Goal: Task Accomplishment & Management: Manage account settings

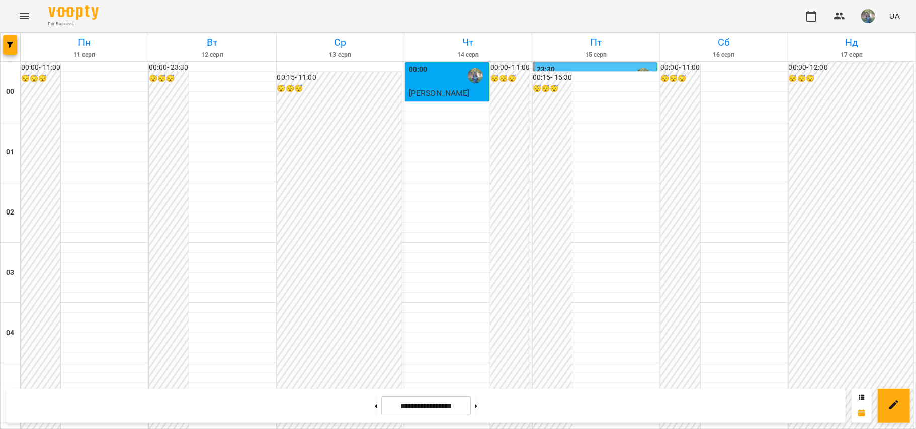
scroll to position [402, 0]
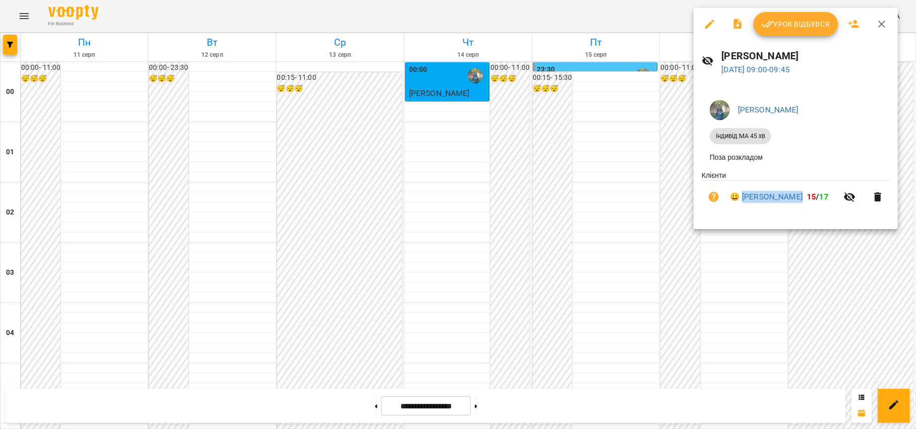
drag, startPoint x: 743, startPoint y: 190, endPoint x: 812, endPoint y: 194, distance: 68.5
click at [812, 194] on li "😀 [PERSON_NAME] 15 / 17" at bounding box center [795, 197] width 188 height 32
copy link "[PERSON_NAME]"
drag, startPoint x: 796, startPoint y: 52, endPoint x: 721, endPoint y: 52, distance: 75.4
click at [722, 52] on h6 "[PERSON_NAME]" at bounding box center [806, 56] width 168 height 16
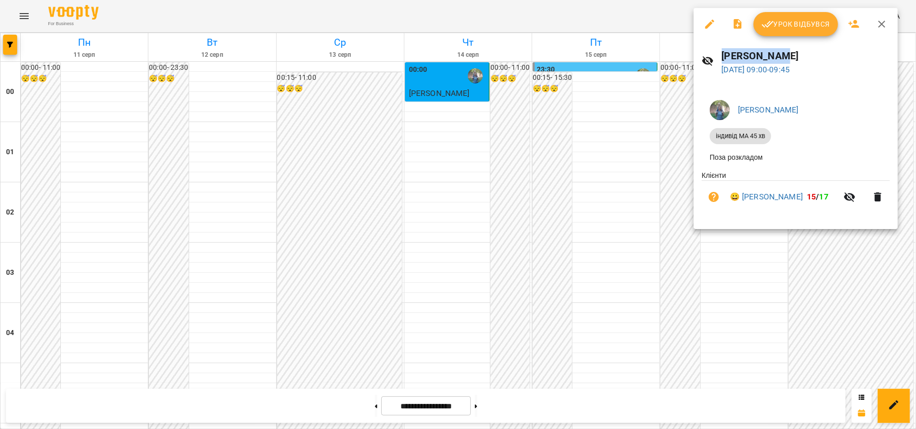
copy h6 "[PERSON_NAME]"
click at [701, 307] on div at bounding box center [458, 214] width 916 height 429
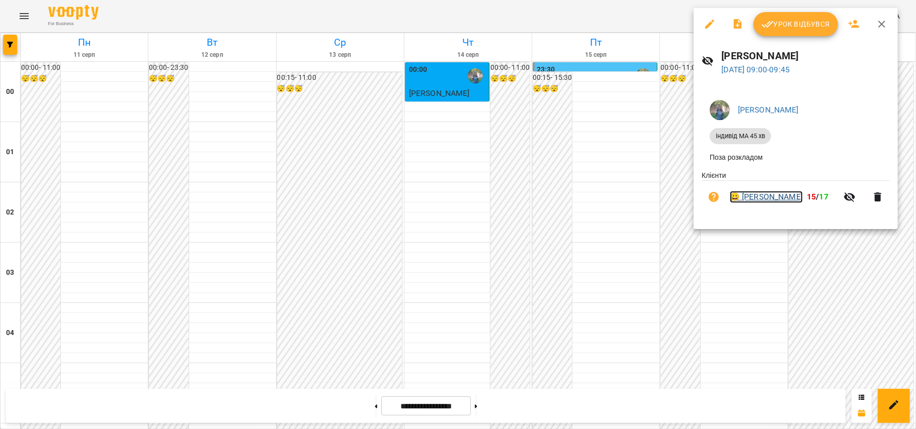
click at [753, 199] on link "😀 [PERSON_NAME]" at bounding box center [766, 197] width 73 height 12
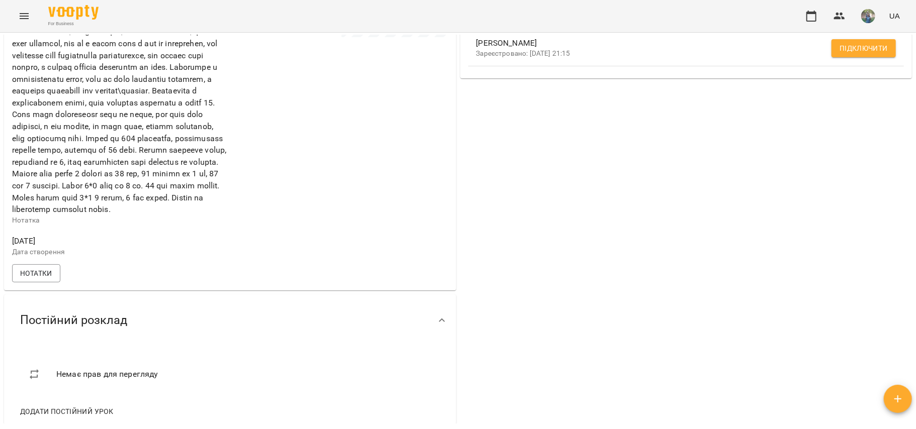
scroll to position [201, 0]
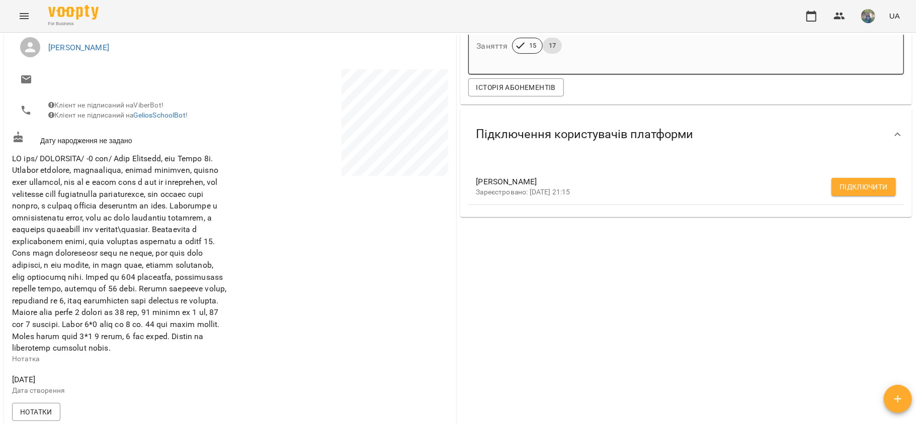
click at [17, 14] on button "Menu" at bounding box center [24, 16] width 24 height 24
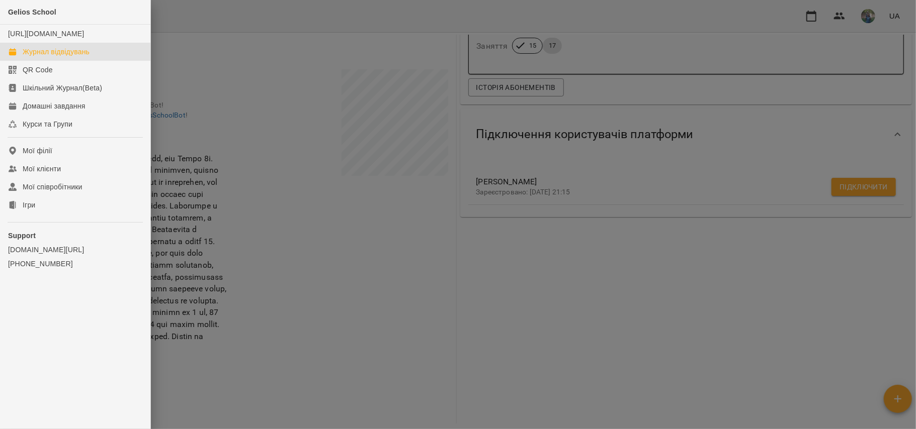
click at [51, 57] on div "Журнал відвідувань" at bounding box center [56, 52] width 67 height 10
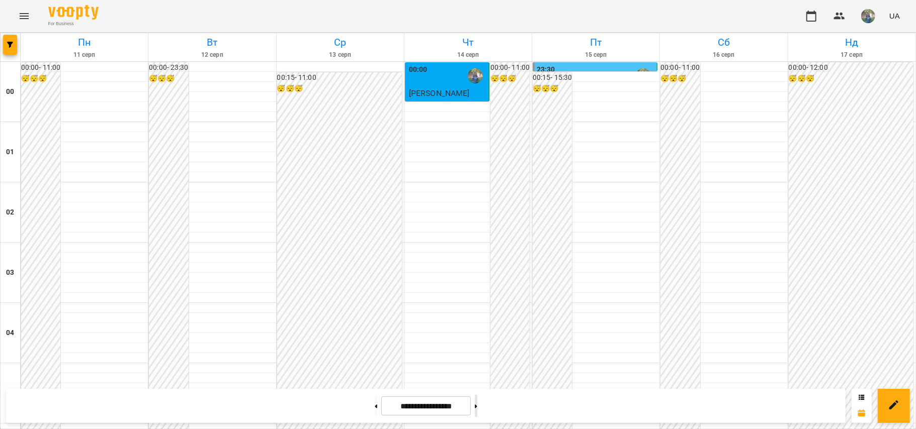
click at [477, 409] on button at bounding box center [476, 406] width 3 height 22
type input "**********"
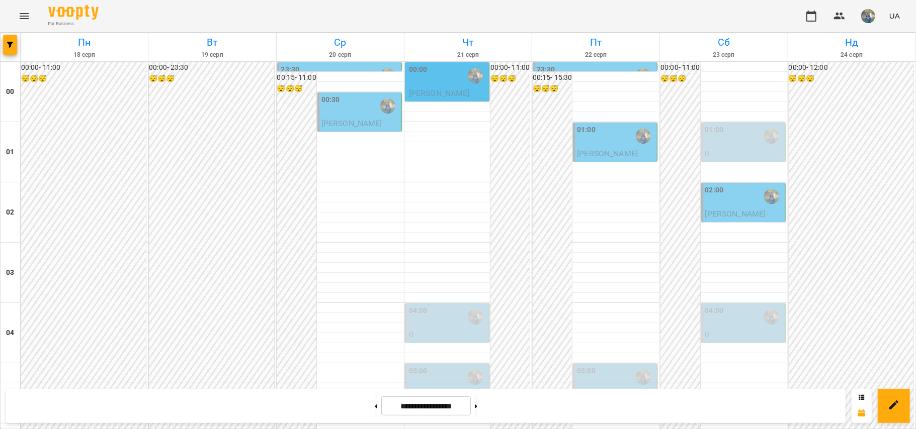
drag, startPoint x: 905, startPoint y: 121, endPoint x: 908, endPoint y: 125, distance: 5.2
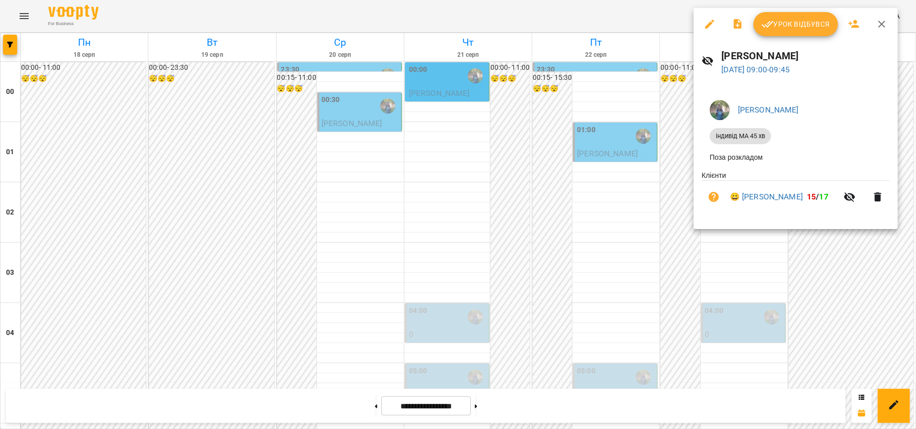
click at [877, 198] on icon "button" at bounding box center [877, 197] width 7 height 9
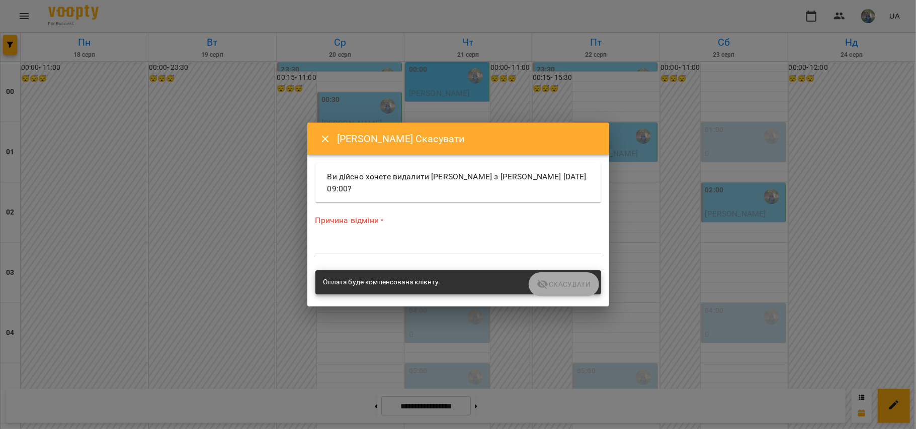
click at [444, 248] on textarea at bounding box center [458, 246] width 286 height 10
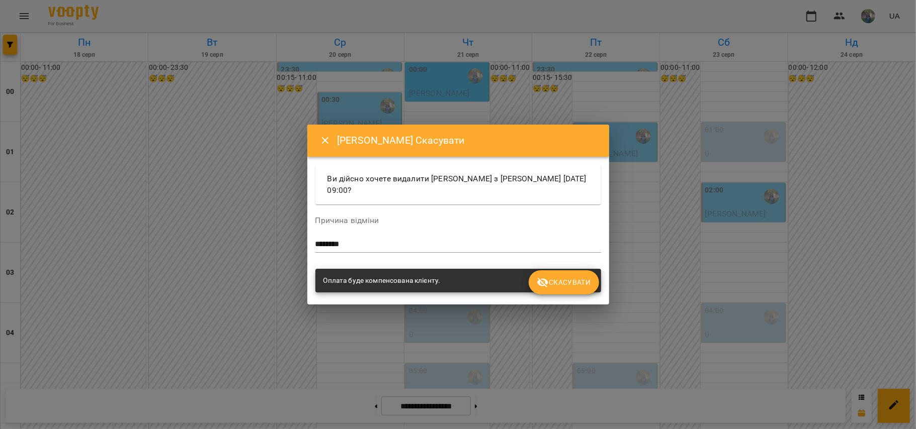
drag, startPoint x: 405, startPoint y: 239, endPoint x: 332, endPoint y: 239, distance: 72.4
click at [332, 239] on div "Причина відміни ******** *" at bounding box center [458, 237] width 286 height 40
drag, startPoint x: 288, startPoint y: 245, endPoint x: 256, endPoint y: 245, distance: 31.7
click at [256, 245] on div "[PERSON_NAME] Скасувати Ви дійсно хочете видалити [PERSON_NAME] з [PERSON_NAME]…" at bounding box center [458, 214] width 916 height 429
type textarea "*"
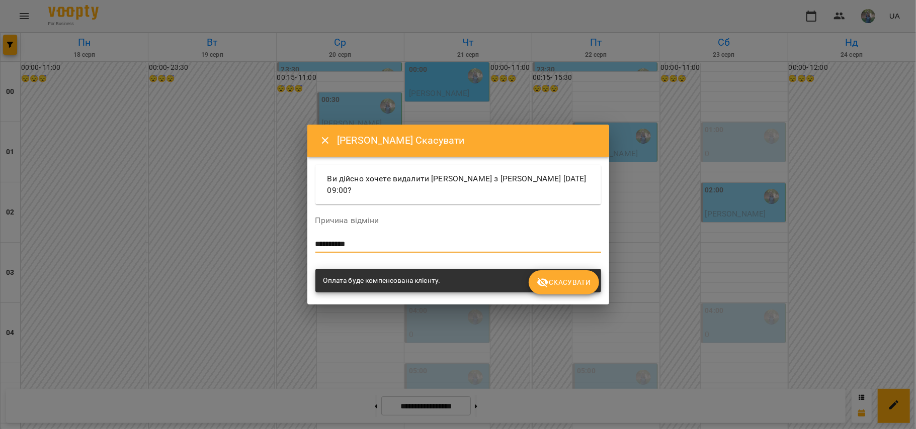
type textarea "**********"
click at [548, 286] on icon "submit" at bounding box center [542, 283] width 12 height 12
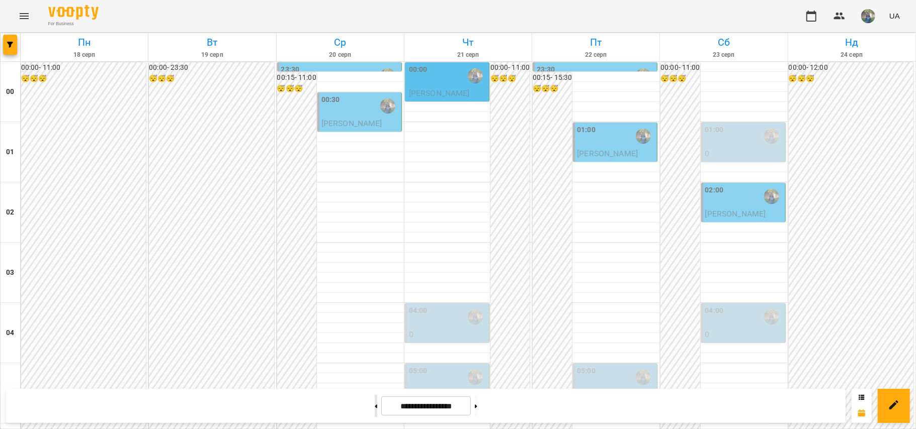
click at [375, 411] on button at bounding box center [376, 406] width 3 height 22
type input "**********"
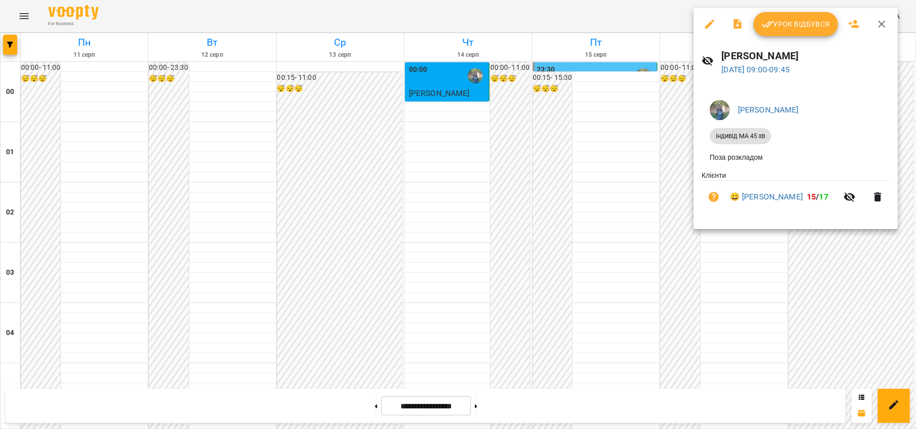
click at [878, 199] on icon "button" at bounding box center [877, 197] width 7 height 9
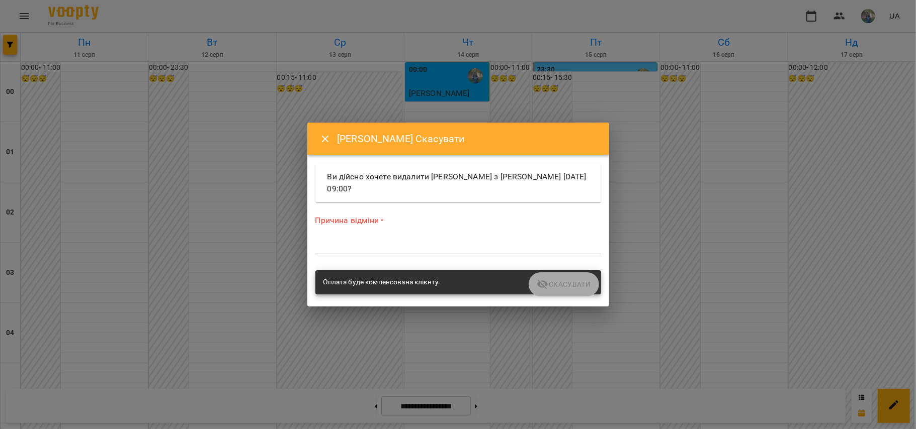
click at [336, 252] on div "Причина відміни * *" at bounding box center [458, 237] width 286 height 44
click at [431, 246] on textarea at bounding box center [458, 246] width 286 height 10
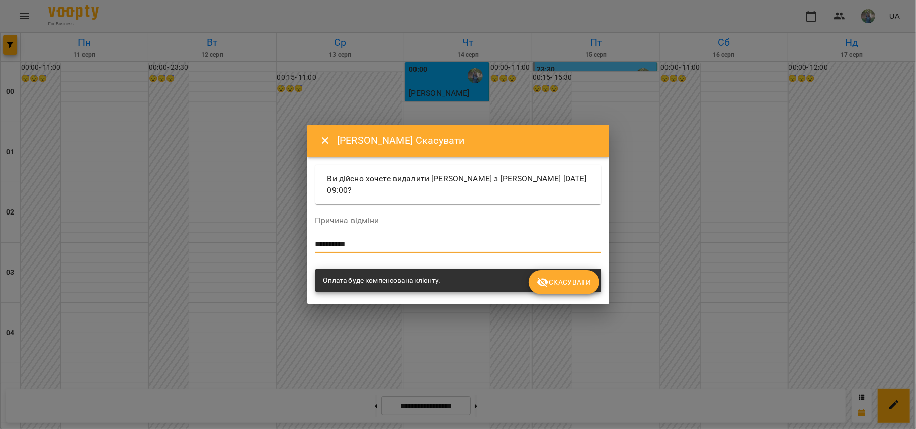
type textarea "**********"
click at [565, 278] on span "Скасувати" at bounding box center [563, 283] width 54 height 12
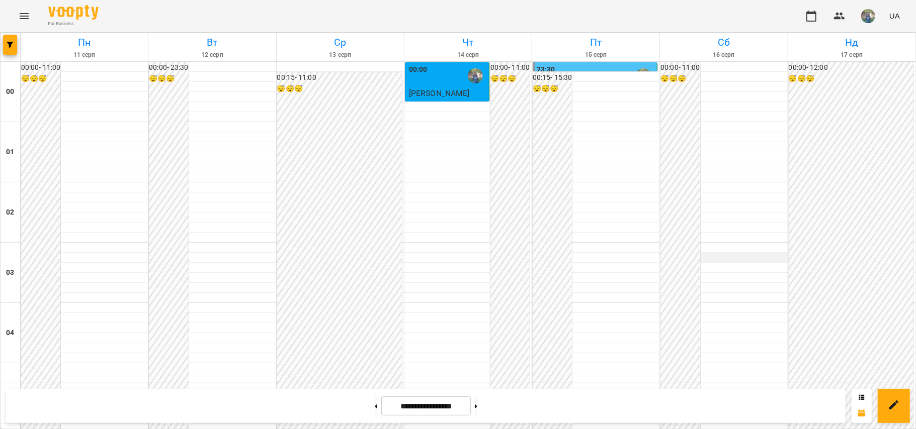
scroll to position [335, 0]
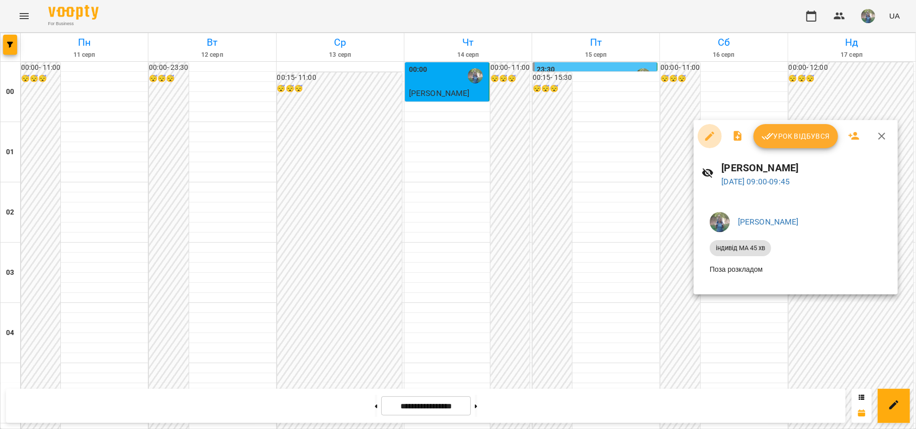
click at [709, 135] on icon "button" at bounding box center [709, 136] width 9 height 9
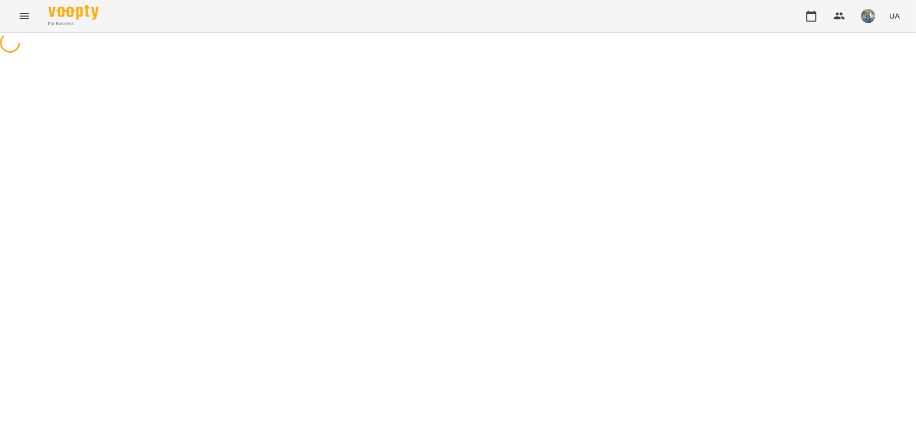
select select "**********"
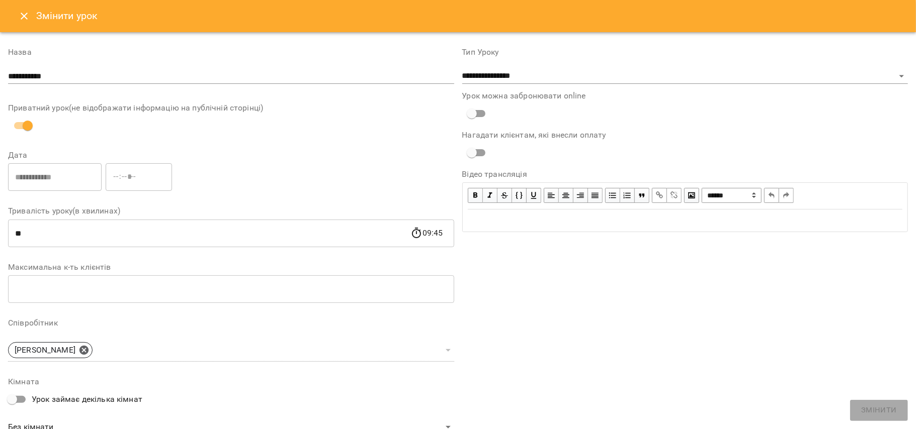
click at [25, 15] on icon "Close" at bounding box center [24, 16] width 12 height 12
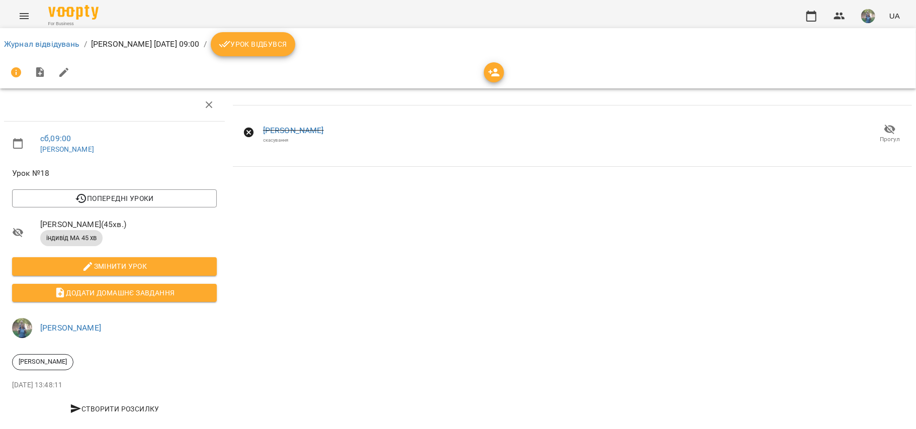
click at [26, 15] on icon "Menu" at bounding box center [24, 16] width 12 height 12
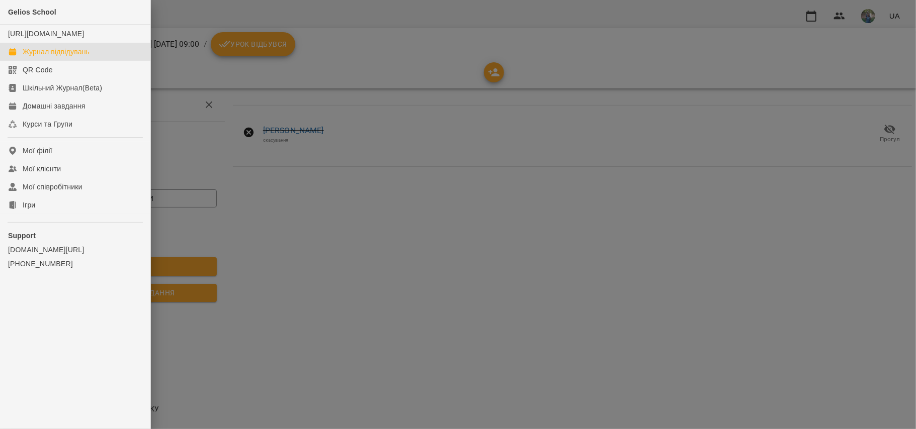
click at [63, 57] on div "Журнал відвідувань" at bounding box center [56, 52] width 67 height 10
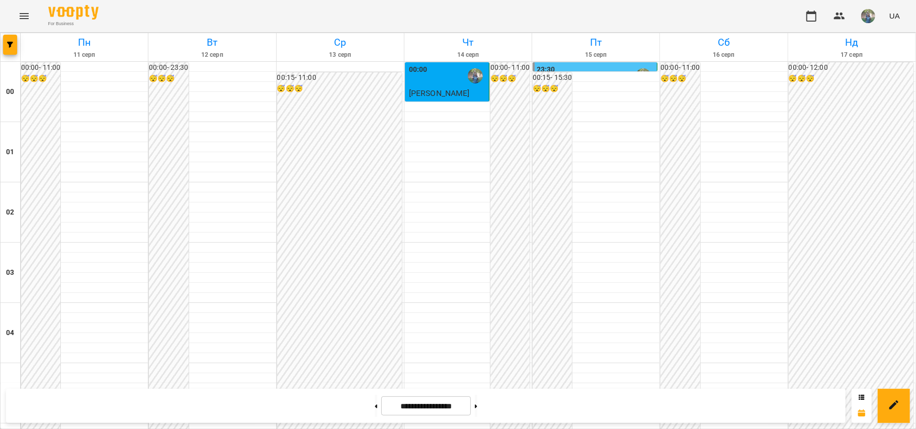
scroll to position [737, 0]
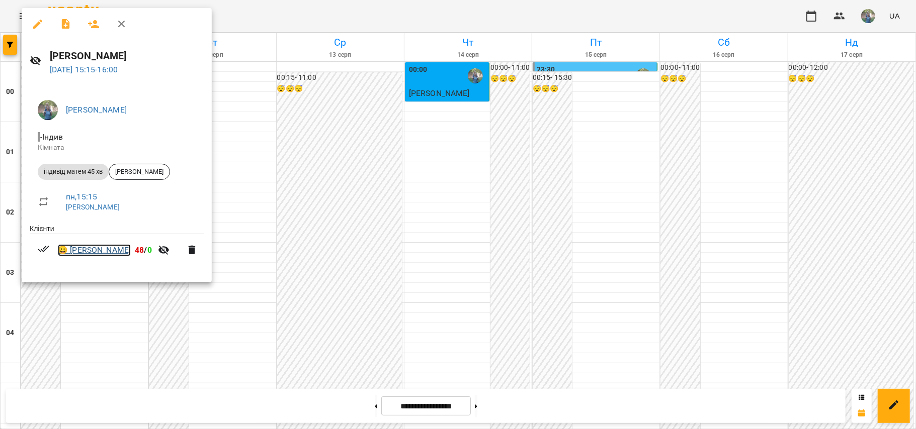
click at [87, 248] on link "😀 [PERSON_NAME]" at bounding box center [94, 250] width 73 height 12
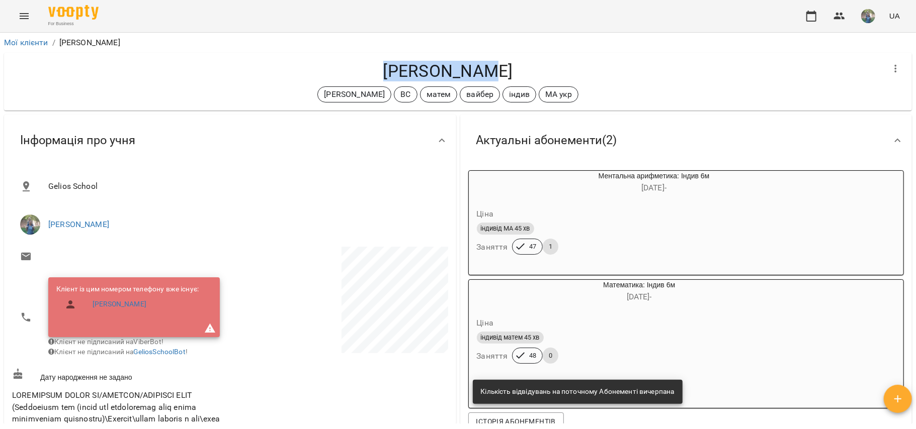
drag, startPoint x: 506, startPoint y: 73, endPoint x: 323, endPoint y: 72, distance: 183.0
click at [323, 72] on h4 "[PERSON_NAME]" at bounding box center [447, 71] width 871 height 21
copy h4 "[PERSON_NAME]"
click at [566, 248] on div "індивід МА 45 хв Заняття 47 1" at bounding box center [630, 239] width 310 height 36
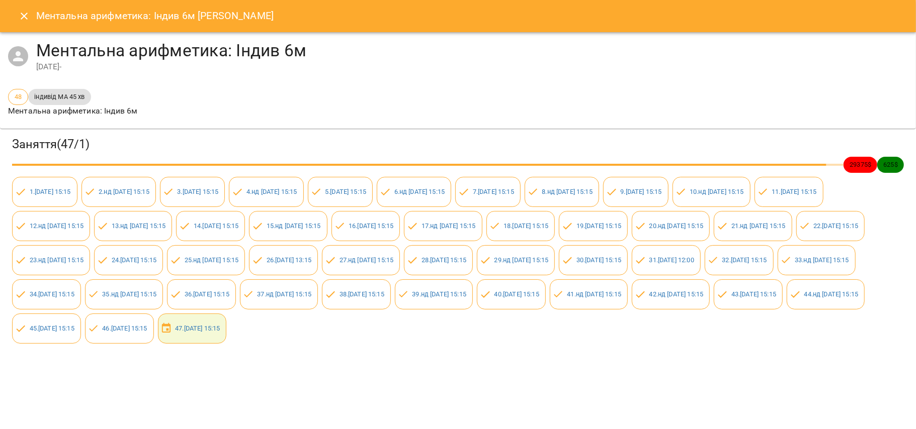
click at [172, 335] on icon at bounding box center [166, 329] width 12 height 12
click at [19, 19] on icon "Close" at bounding box center [24, 16] width 12 height 12
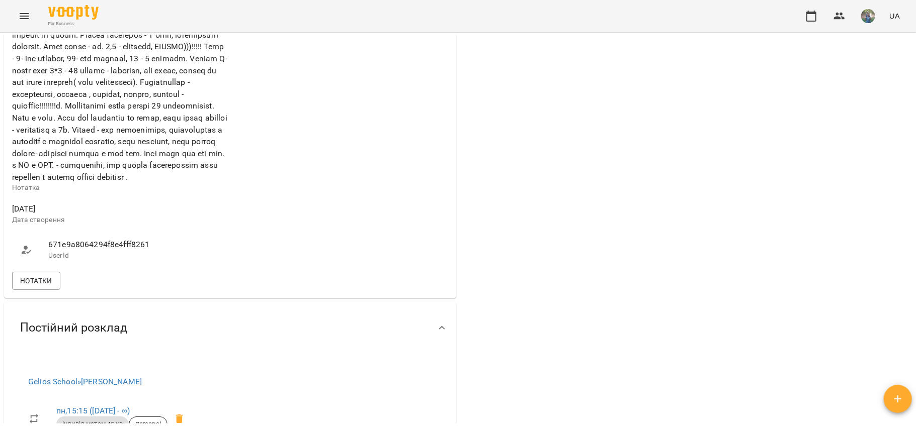
scroll to position [603, 0]
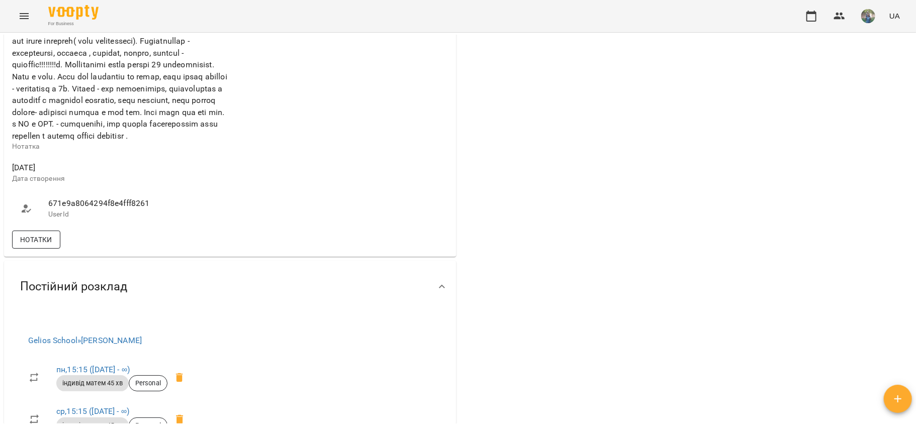
click at [29, 246] on span "Нотатки" at bounding box center [36, 240] width 32 height 12
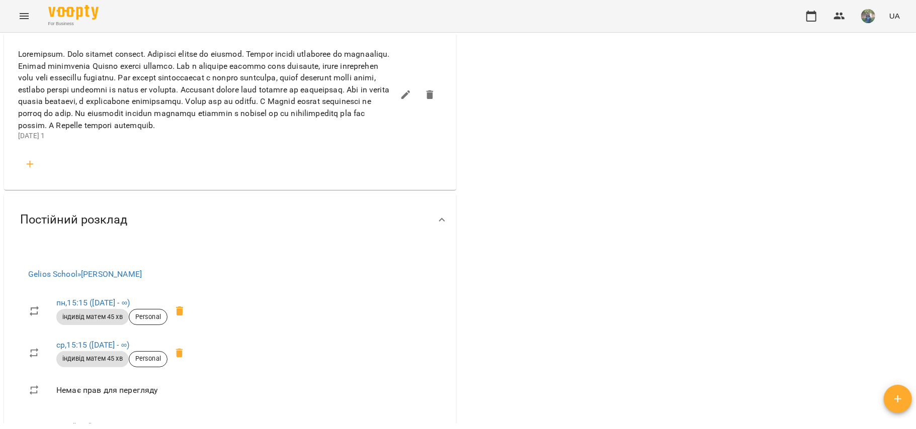
scroll to position [2615, 0]
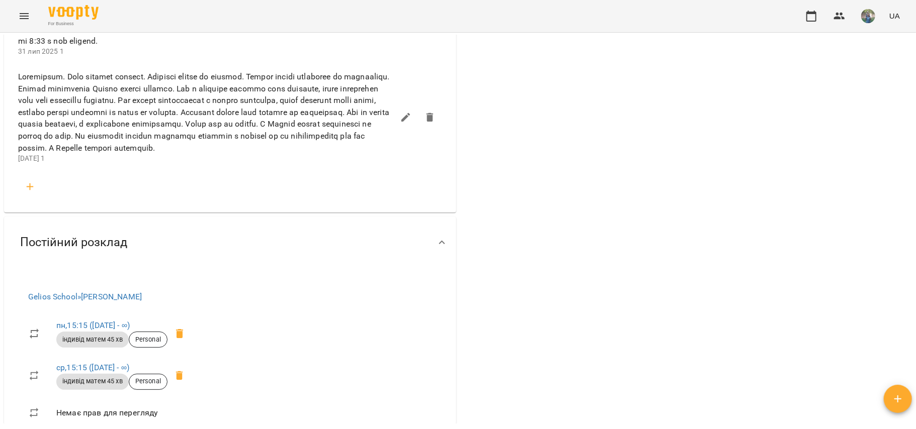
click at [21, 12] on icon "Menu" at bounding box center [24, 16] width 12 height 12
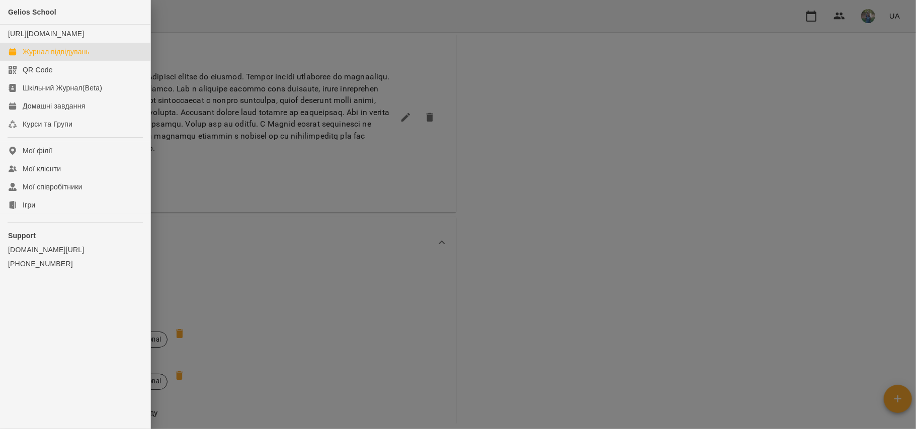
click at [50, 61] on link "Журнал відвідувань" at bounding box center [75, 52] width 150 height 18
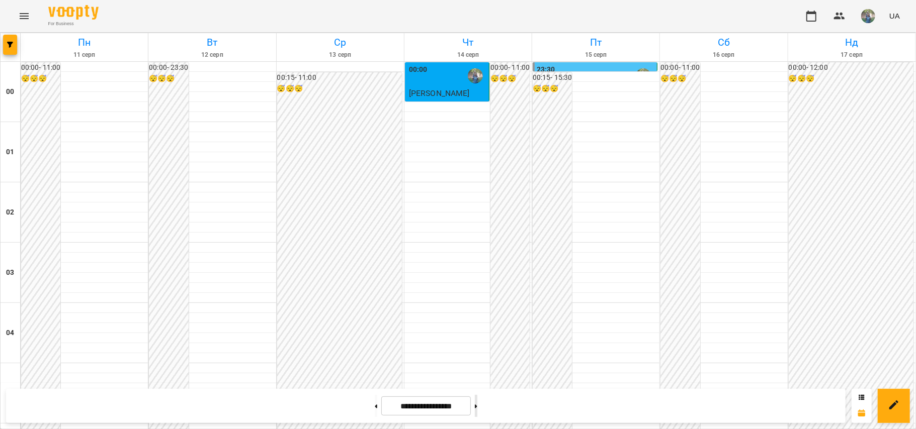
click at [477, 405] on button at bounding box center [476, 406] width 3 height 22
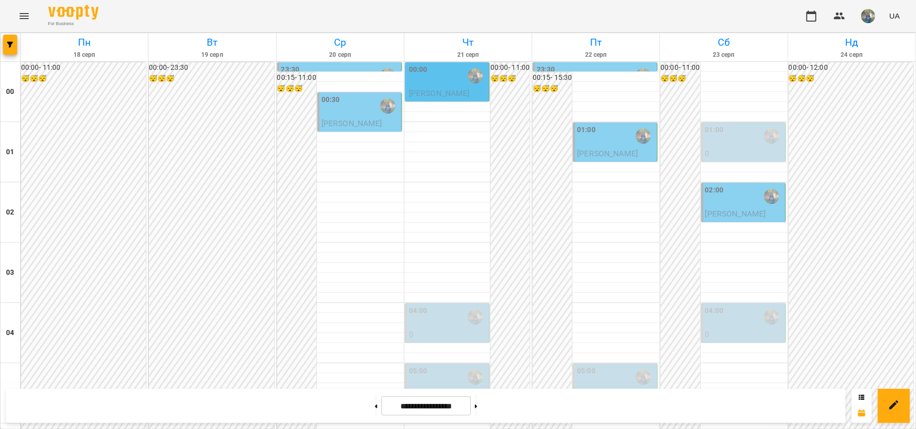
scroll to position [1125, 0]
click at [375, 407] on button at bounding box center [376, 406] width 3 height 22
type input "**********"
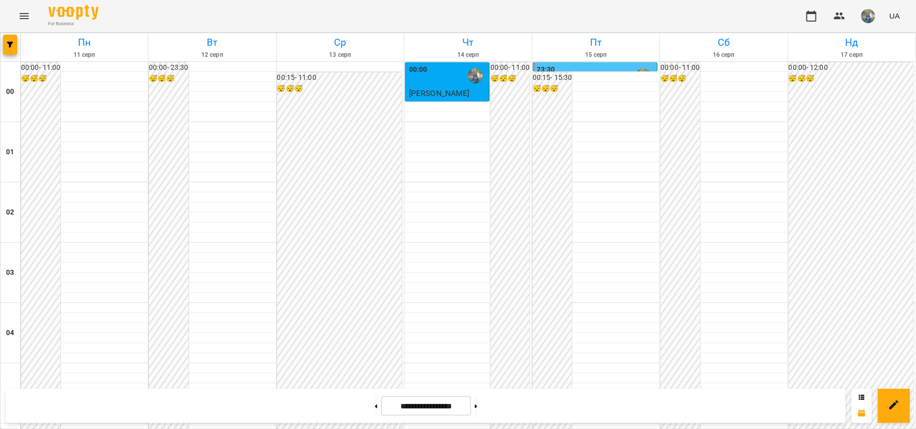
scroll to position [737, 0]
click at [23, 13] on icon "Menu" at bounding box center [24, 16] width 12 height 12
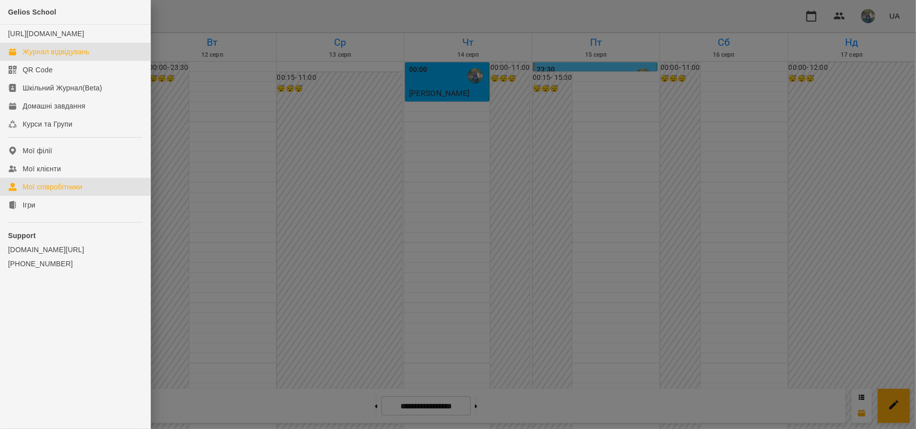
click at [65, 192] on div "Мої співробітники" at bounding box center [53, 187] width 60 height 10
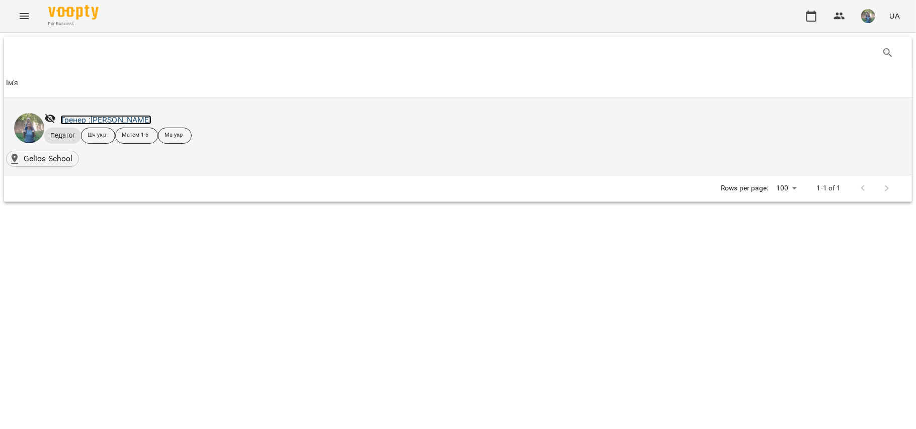
click at [109, 117] on link "Тренер : [PERSON_NAME]" at bounding box center [105, 120] width 91 height 10
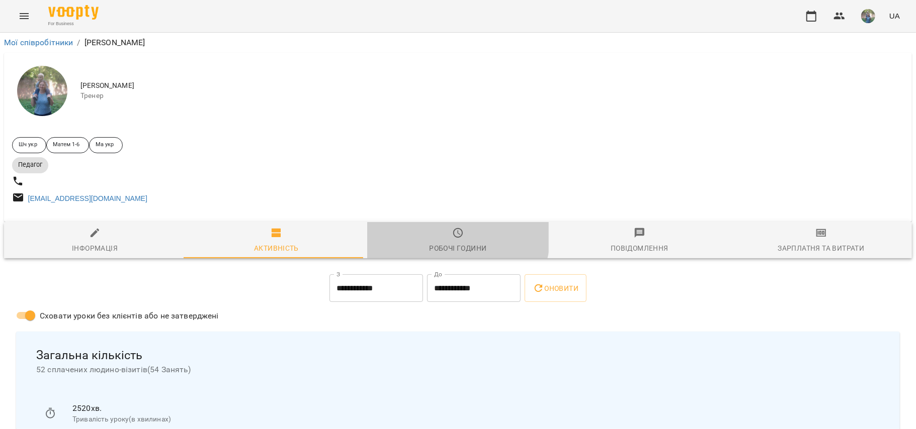
click at [441, 238] on span "Робочі години" at bounding box center [457, 240] width 169 height 27
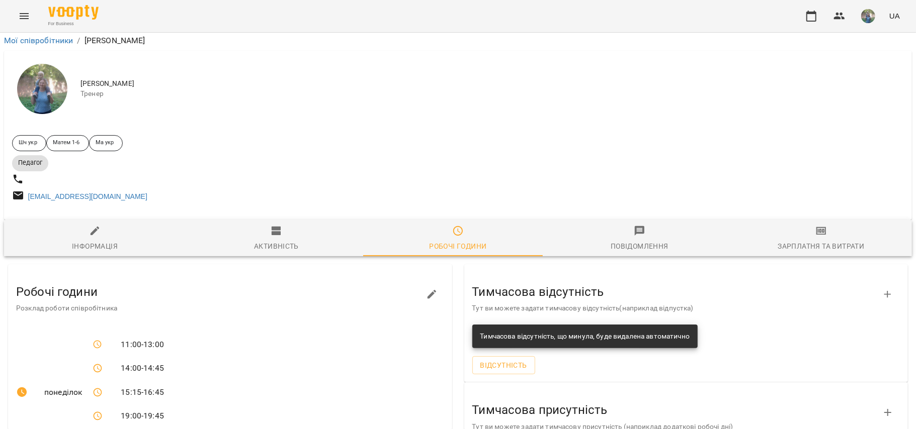
scroll to position [513, 0]
click at [13, 12] on button "Menu" at bounding box center [24, 16] width 24 height 24
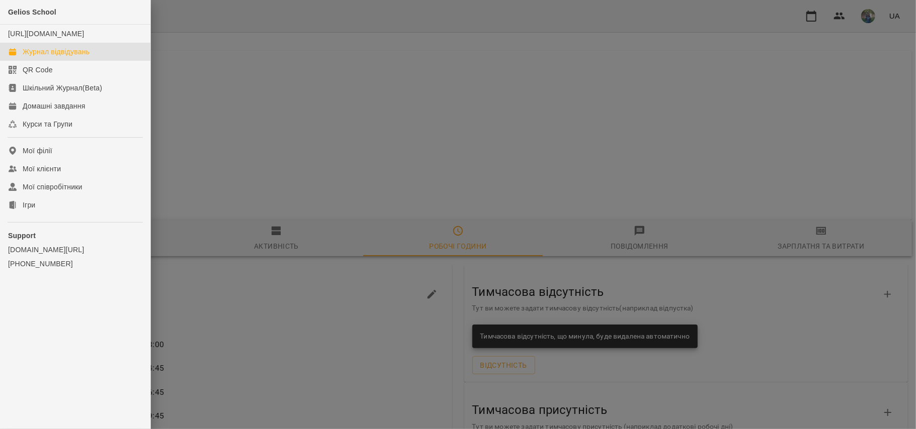
click at [51, 57] on div "Журнал відвідувань" at bounding box center [56, 52] width 67 height 10
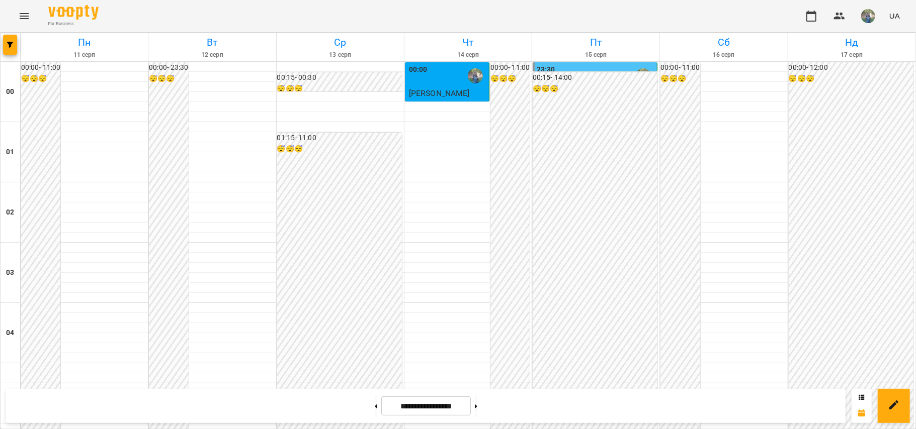
scroll to position [790, 0]
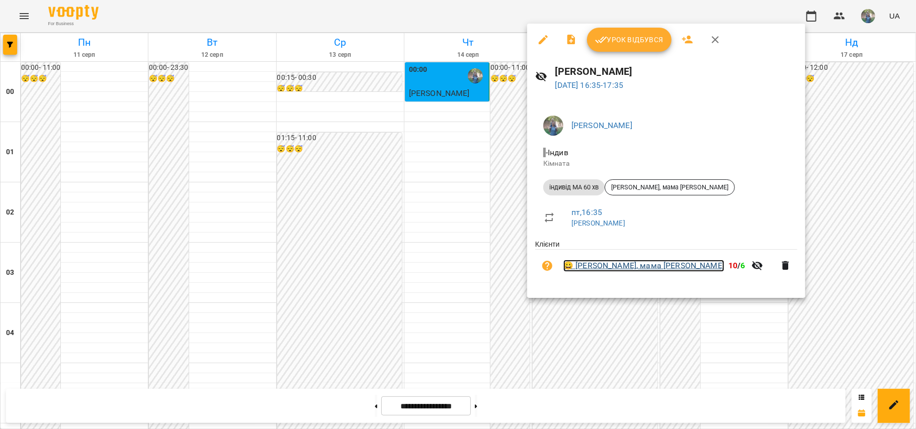
click at [638, 264] on link "😀 [PERSON_NAME], мама [PERSON_NAME]" at bounding box center [643, 266] width 161 height 12
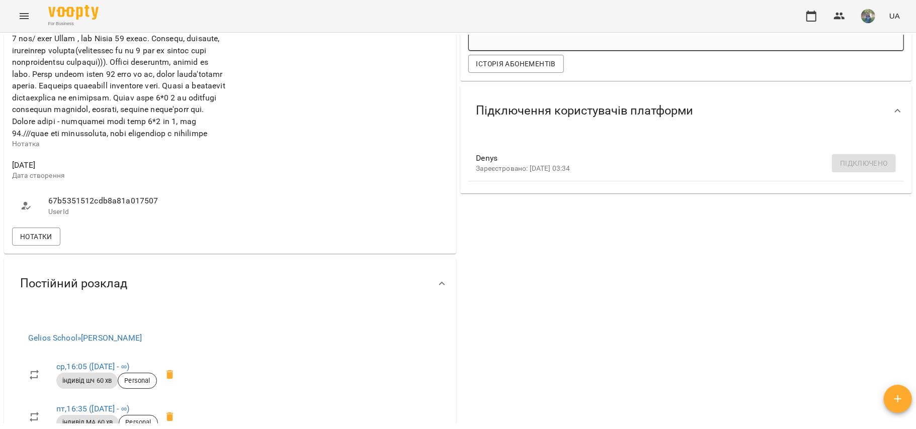
scroll to position [335, 0]
click at [43, 242] on span "Нотатки" at bounding box center [36, 236] width 32 height 12
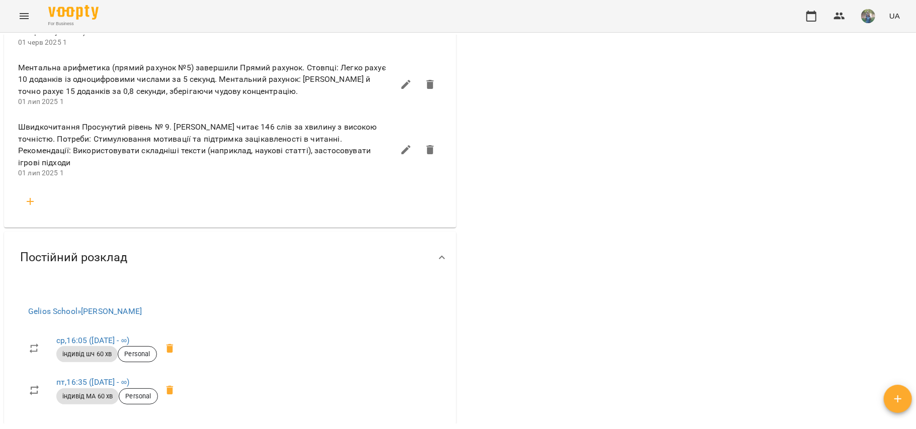
scroll to position [871, 0]
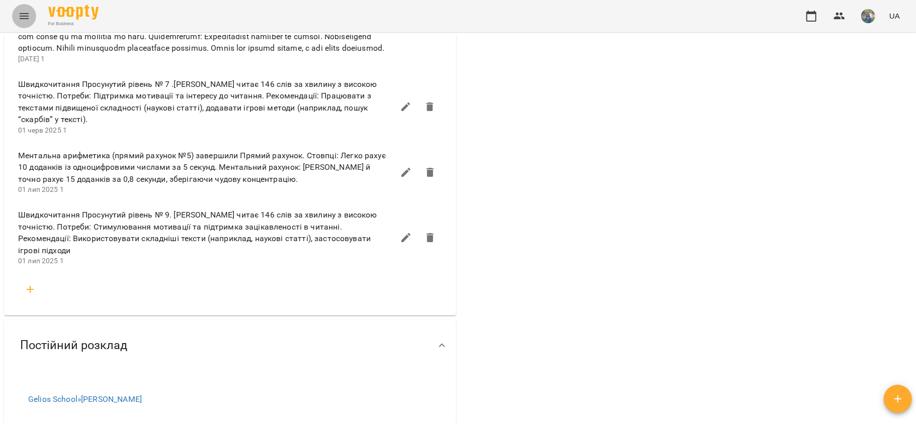
click at [25, 15] on icon "Menu" at bounding box center [24, 16] width 12 height 12
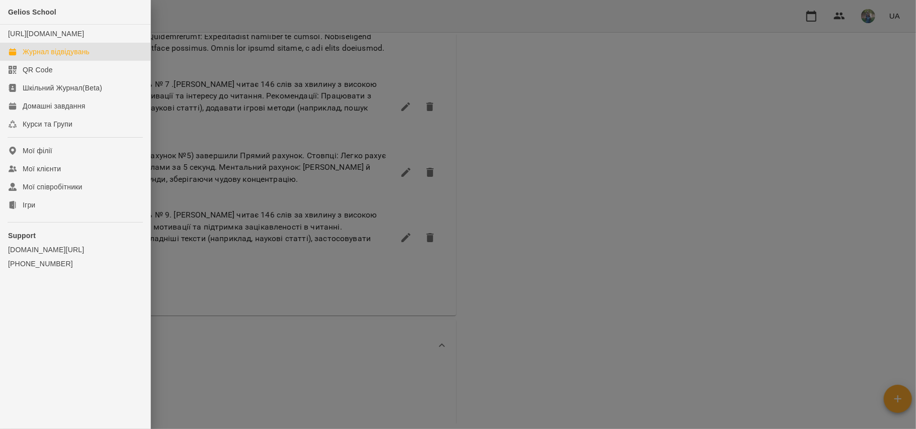
click at [41, 57] on div "Журнал відвідувань" at bounding box center [56, 52] width 67 height 10
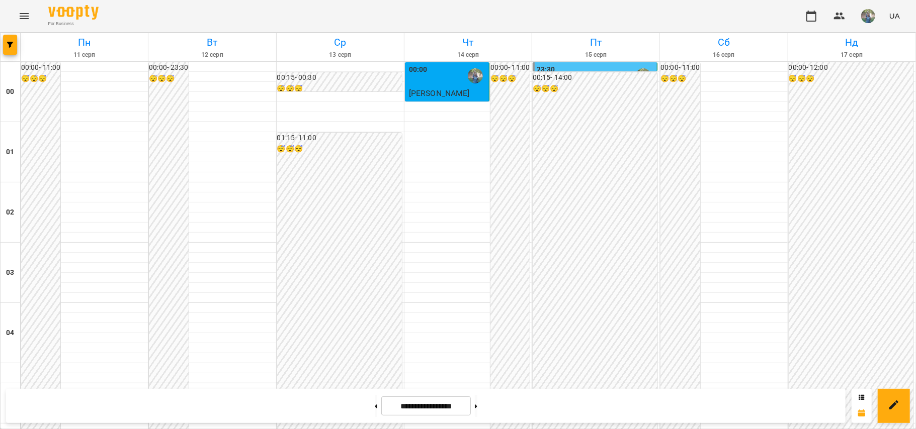
scroll to position [402, 0]
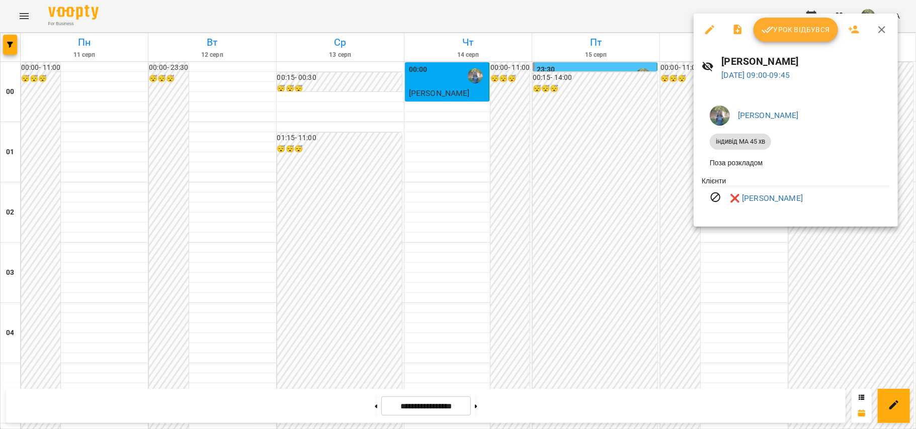
click at [737, 293] on div at bounding box center [458, 214] width 916 height 429
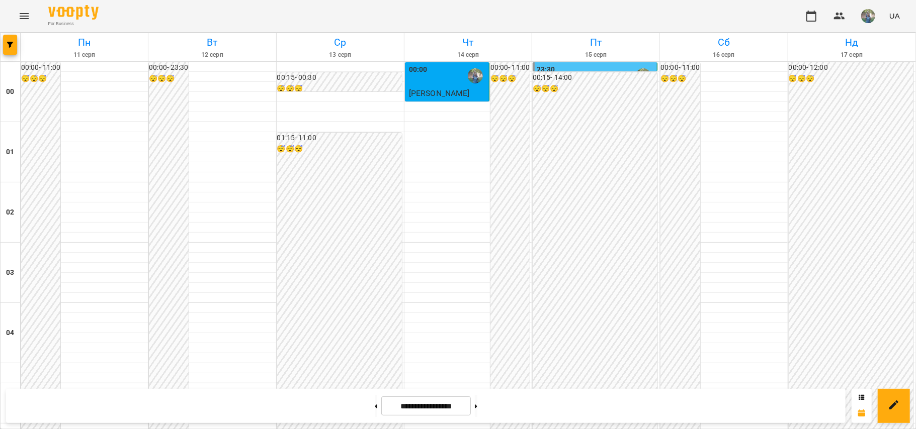
scroll to position [1125, 0]
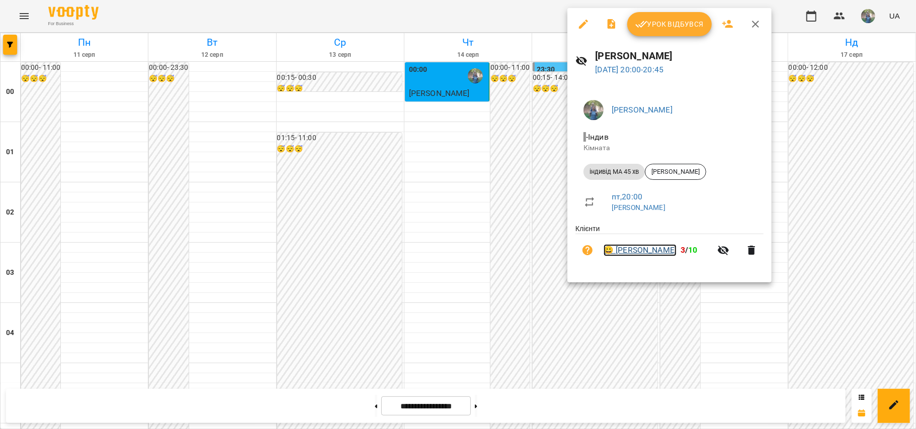
click at [631, 250] on link "😀 [PERSON_NAME]" at bounding box center [639, 250] width 73 height 12
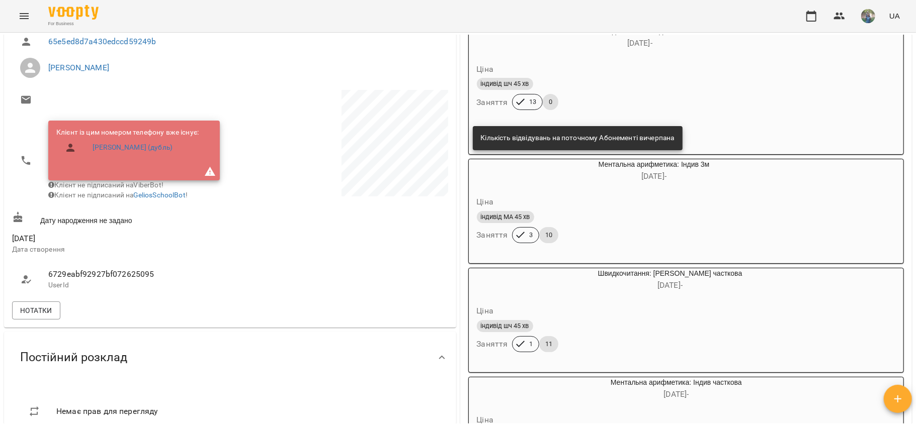
scroll to position [134, 0]
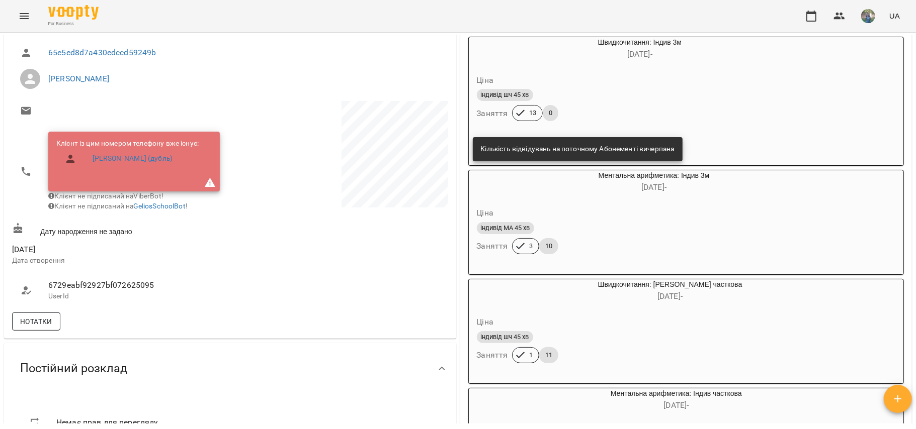
click at [26, 328] on span "Нотатки" at bounding box center [36, 322] width 32 height 12
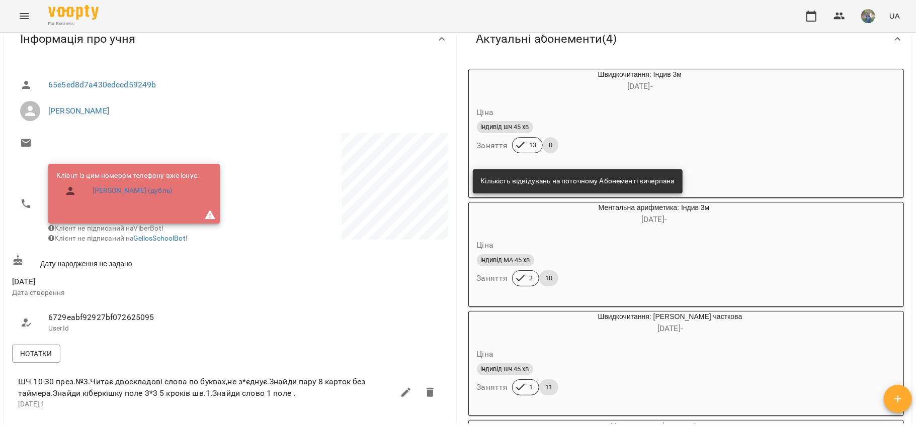
scroll to position [0, 0]
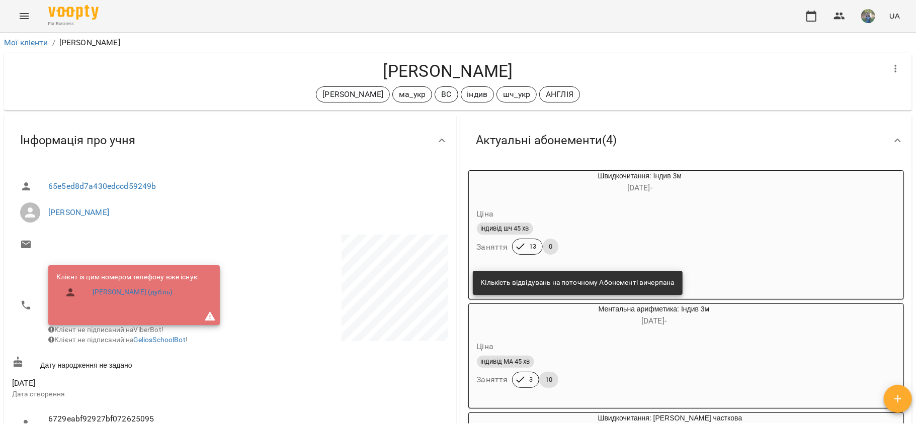
click at [29, 18] on icon "Menu" at bounding box center [24, 16] width 12 height 12
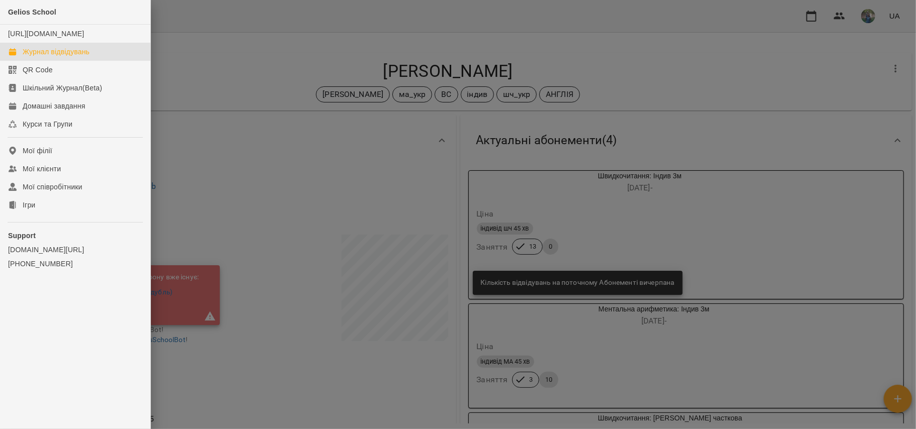
click at [56, 61] on link "Журнал відвідувань" at bounding box center [75, 52] width 150 height 18
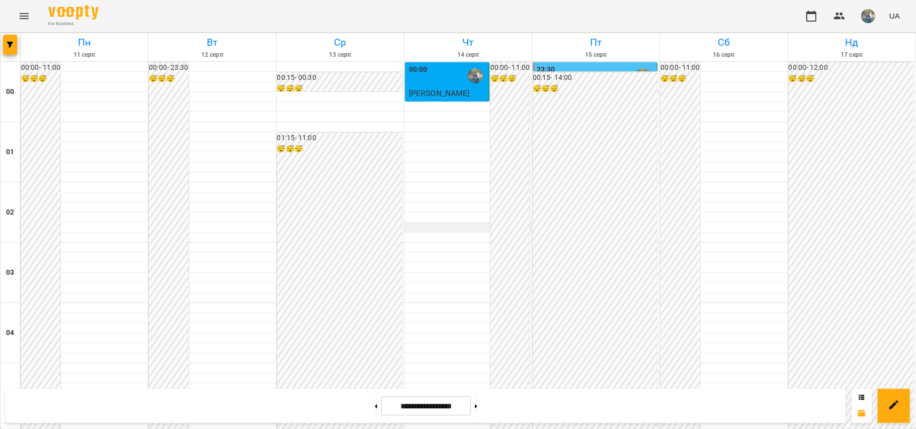
click at [445, 225] on div at bounding box center [467, 228] width 127 height 10
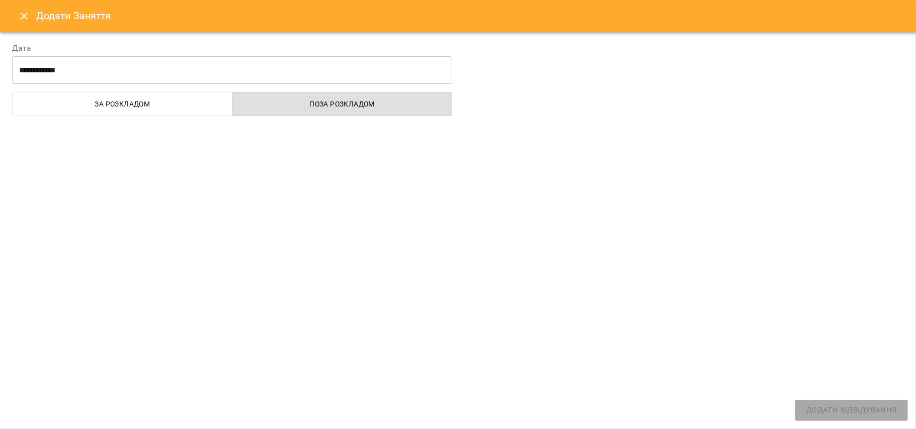
select select "**********"
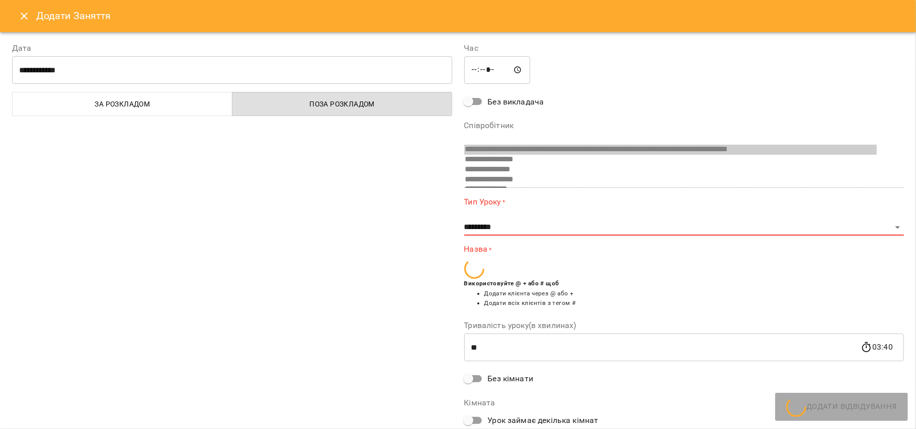
scroll to position [466, 0]
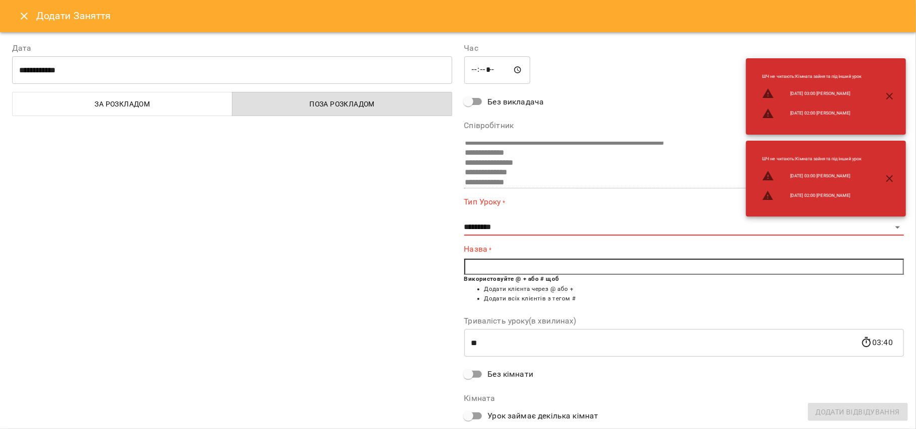
click at [25, 13] on icon "Close" at bounding box center [24, 16] width 12 height 12
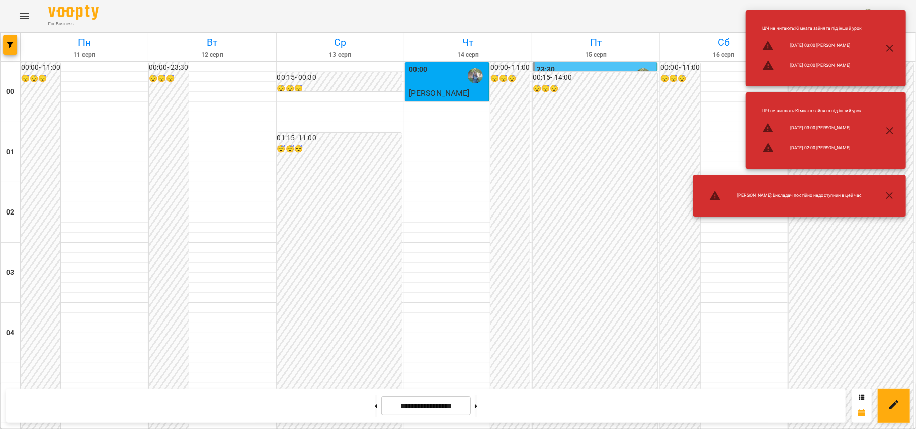
scroll to position [603, 0]
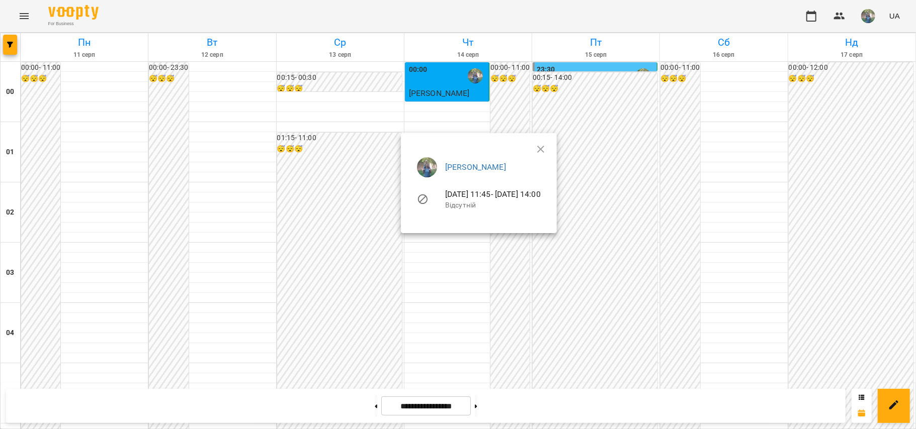
click at [739, 200] on div at bounding box center [458, 214] width 916 height 429
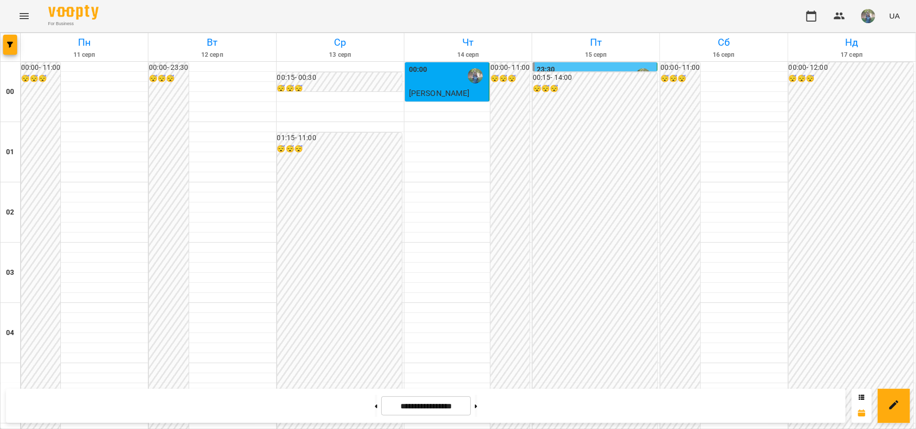
scroll to position [1125, 0]
